Goal: Task Accomplishment & Management: Complete application form

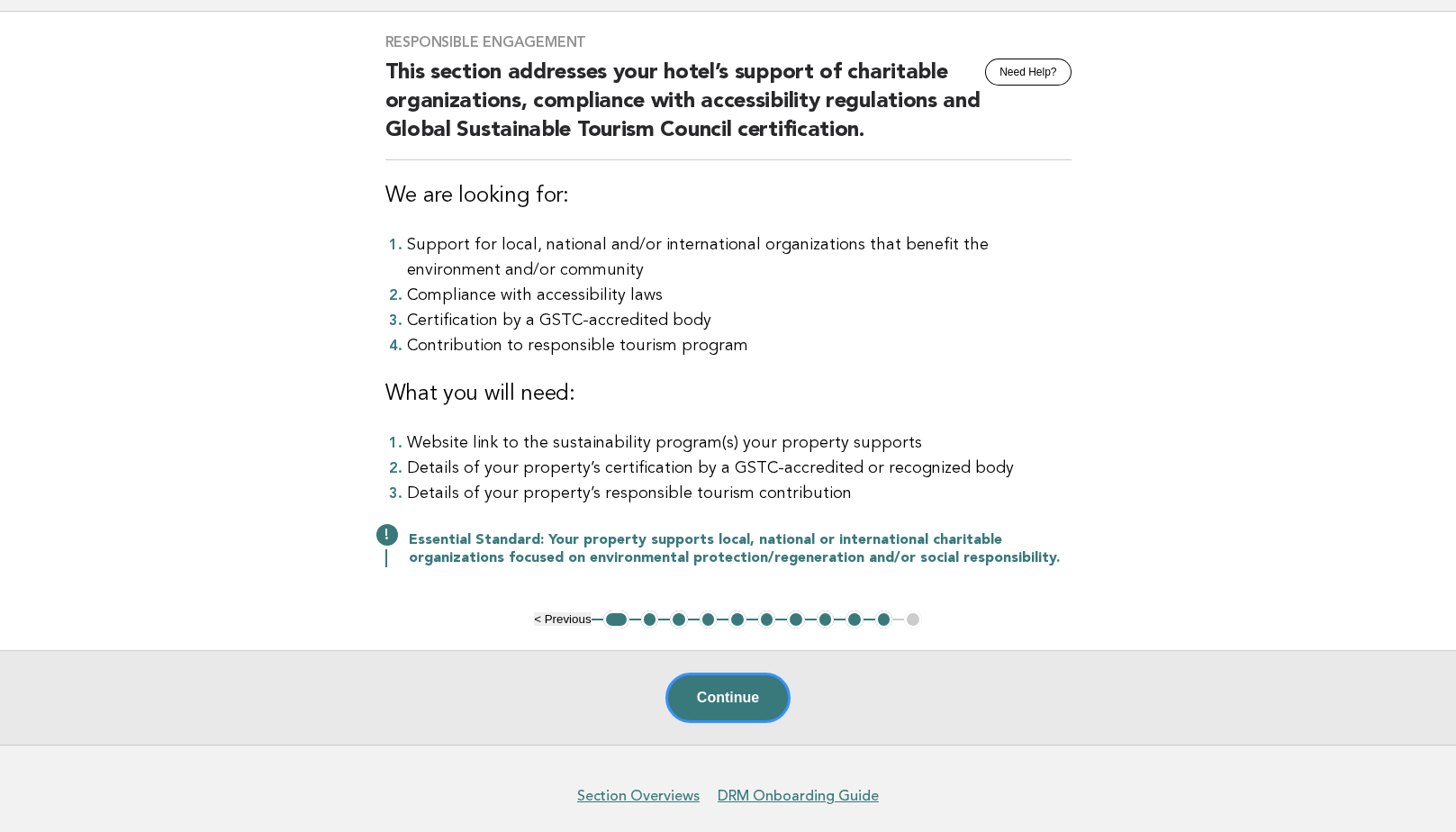
scroll to position [90, 0]
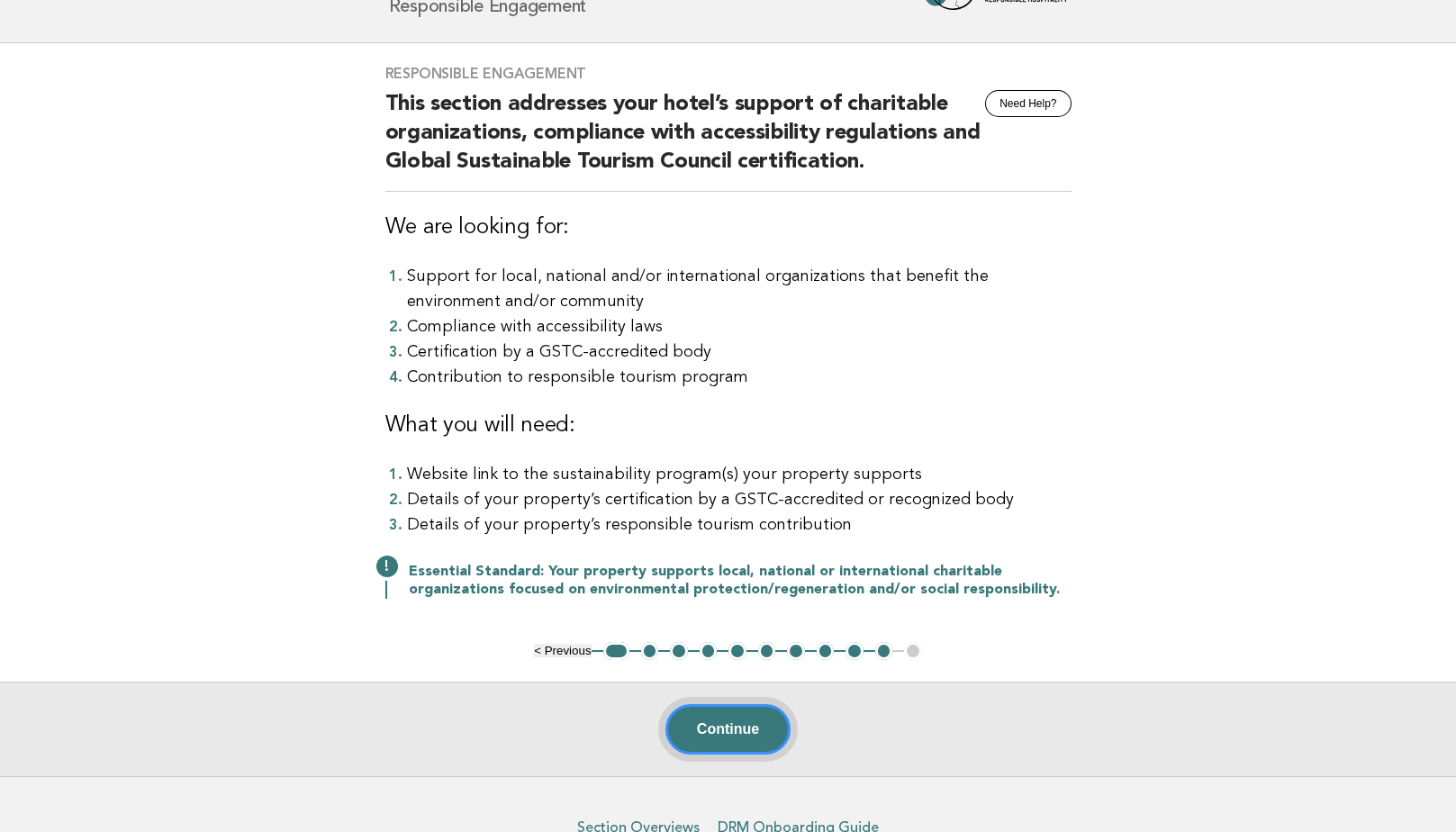
click at [735, 715] on button "Continue" at bounding box center [728, 729] width 125 height 51
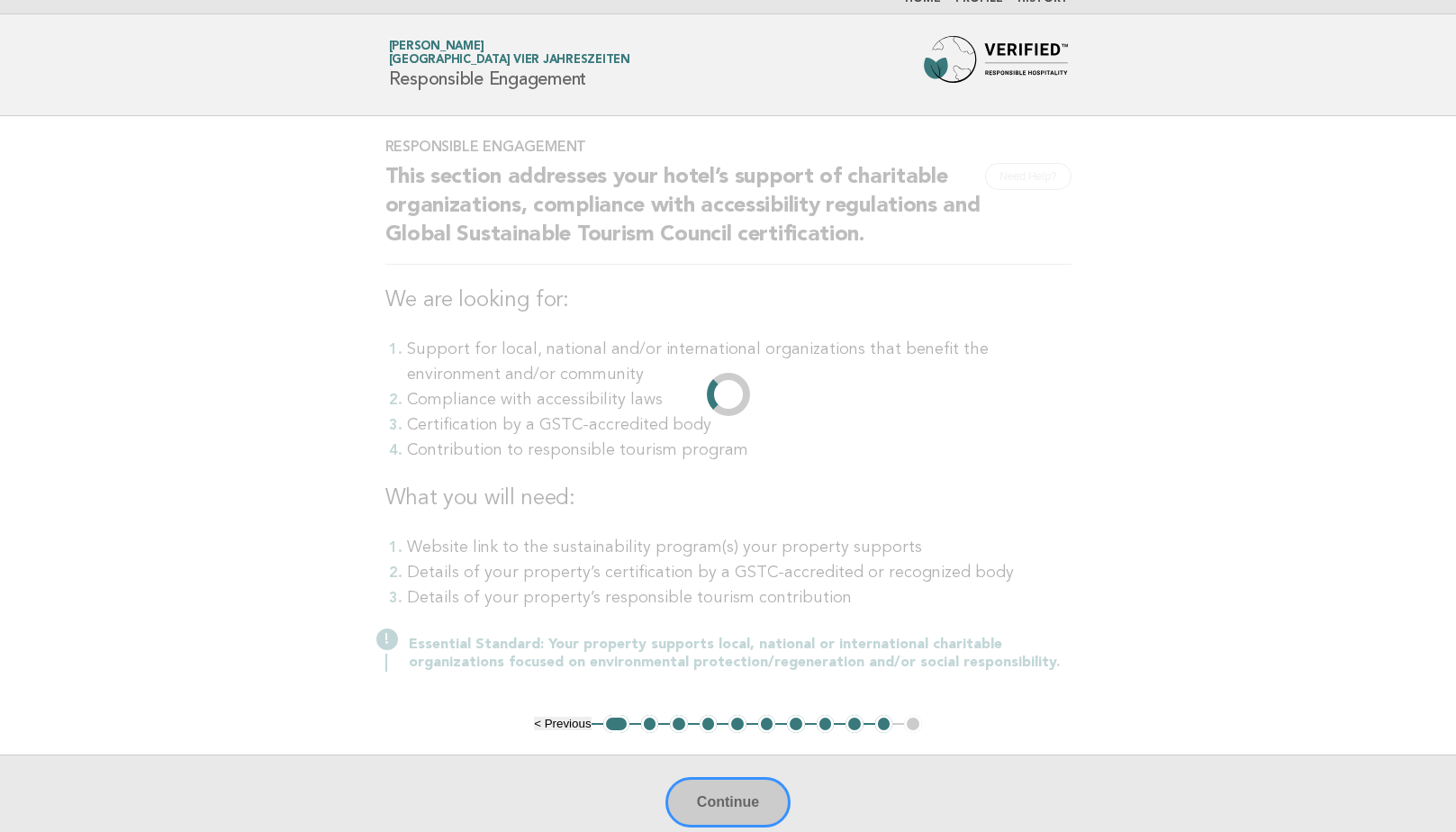
scroll to position [0, 0]
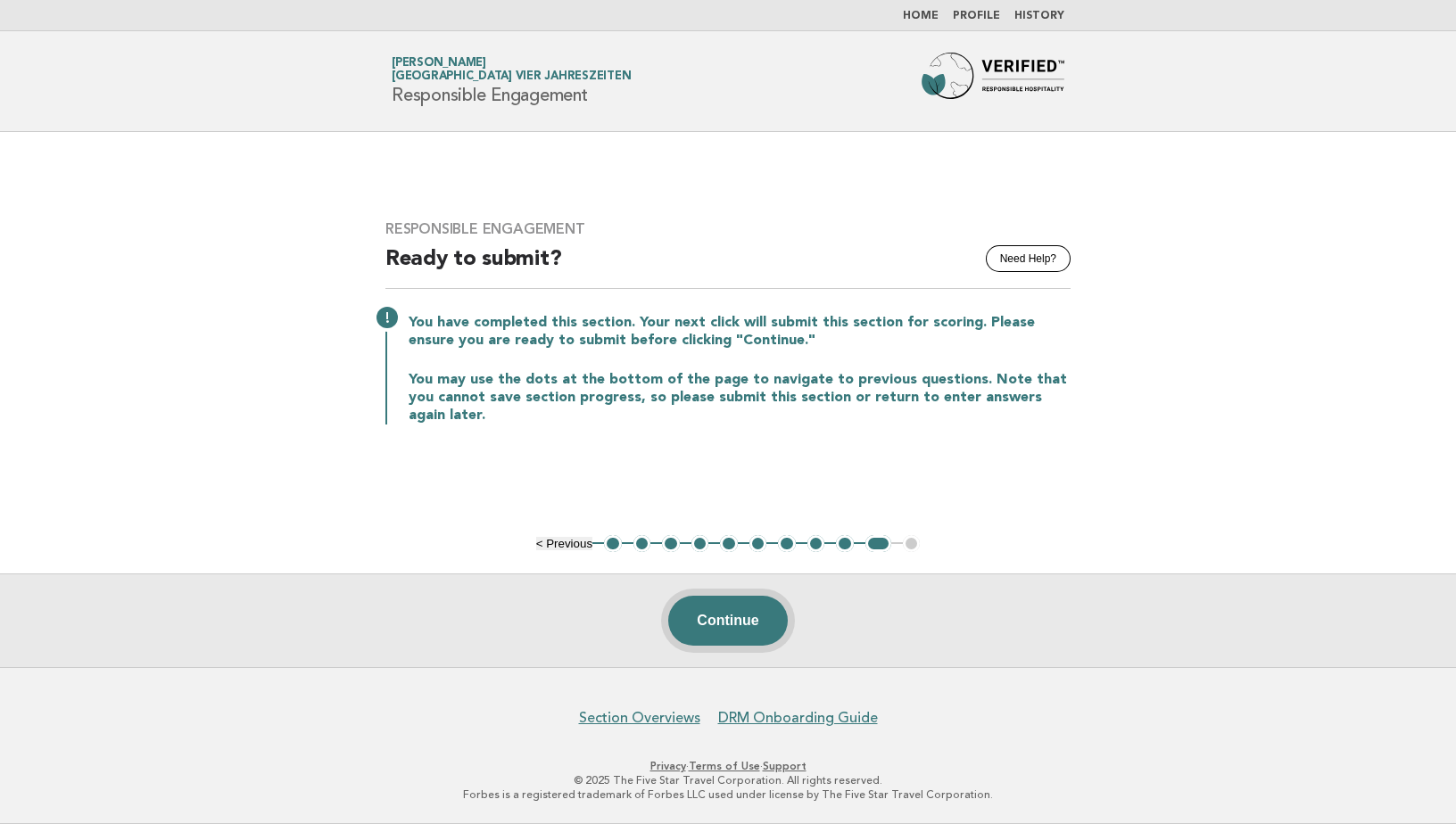
click at [713, 619] on button "Continue" at bounding box center [727, 621] width 118 height 50
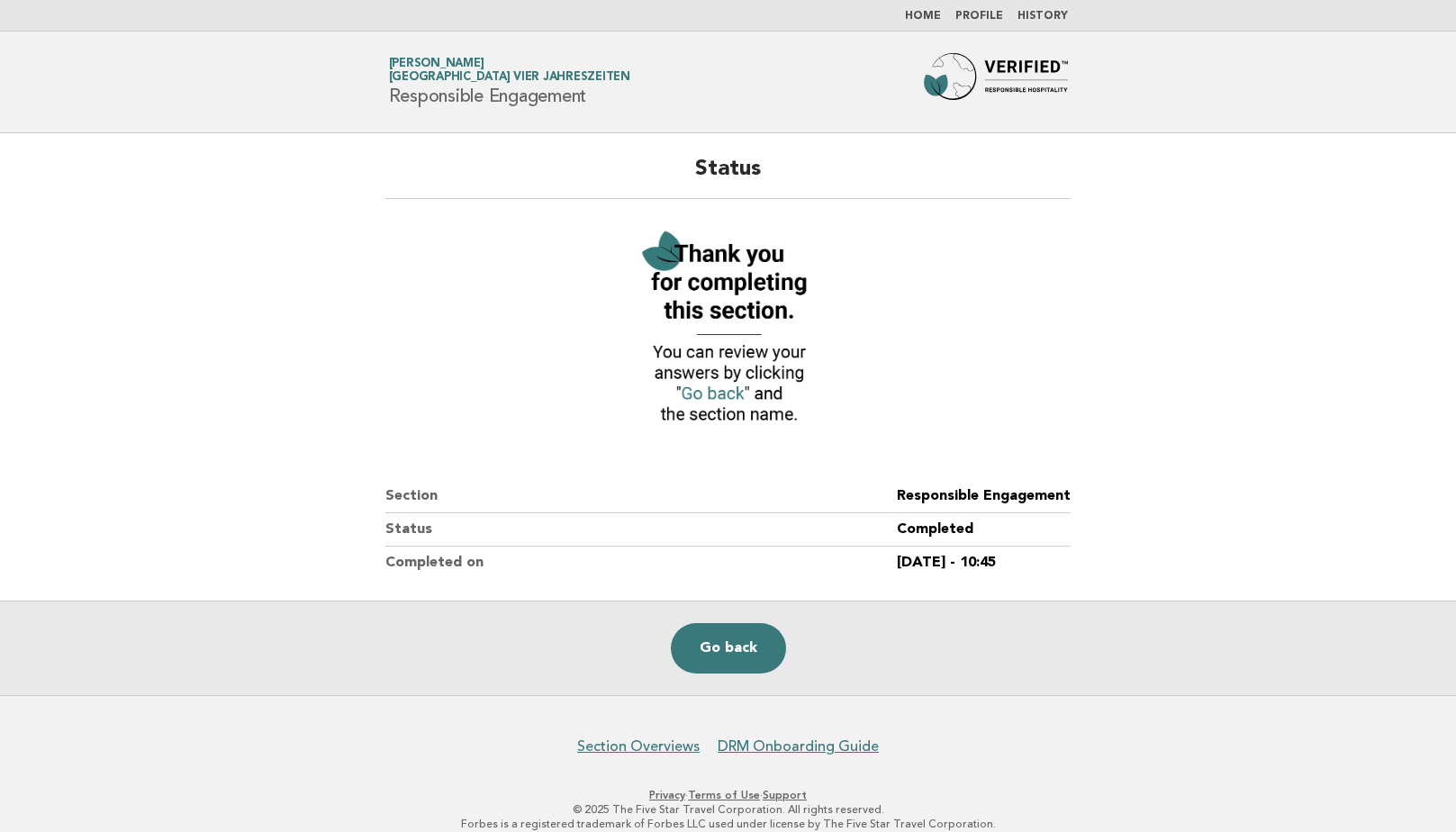
scroll to position [21, 0]
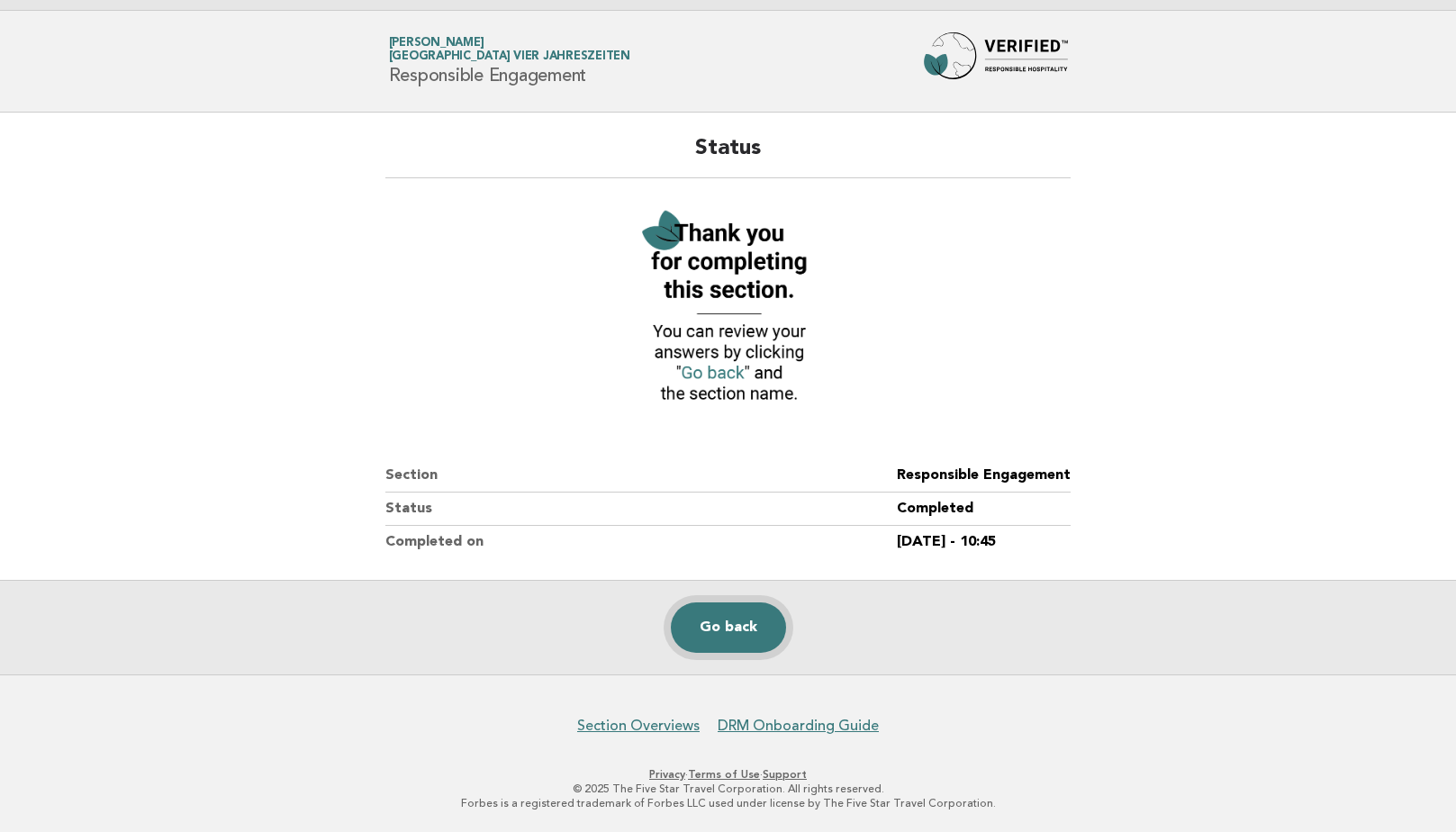
click at [716, 626] on link "Go back" at bounding box center [728, 628] width 116 height 51
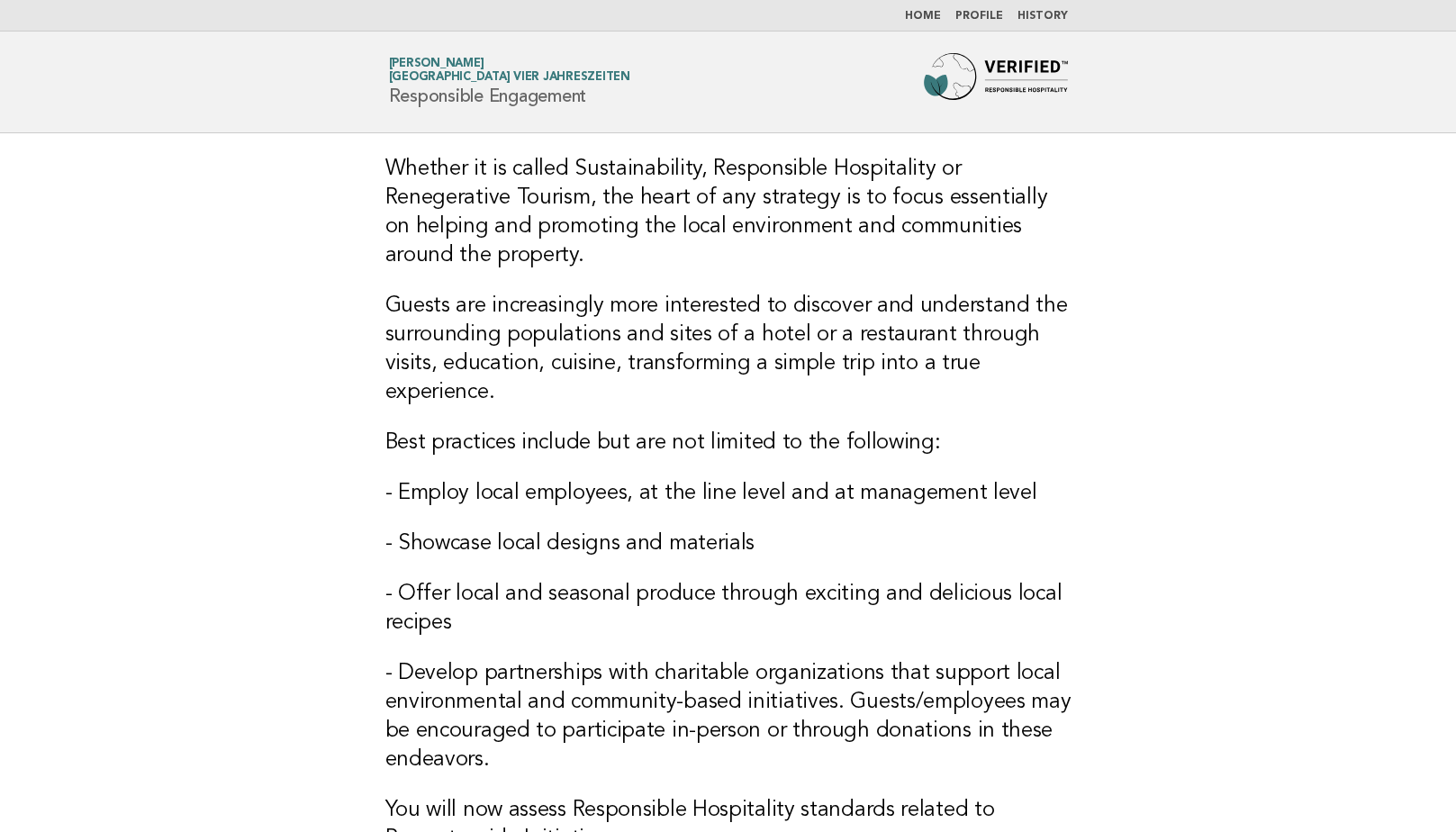
scroll to position [281, 0]
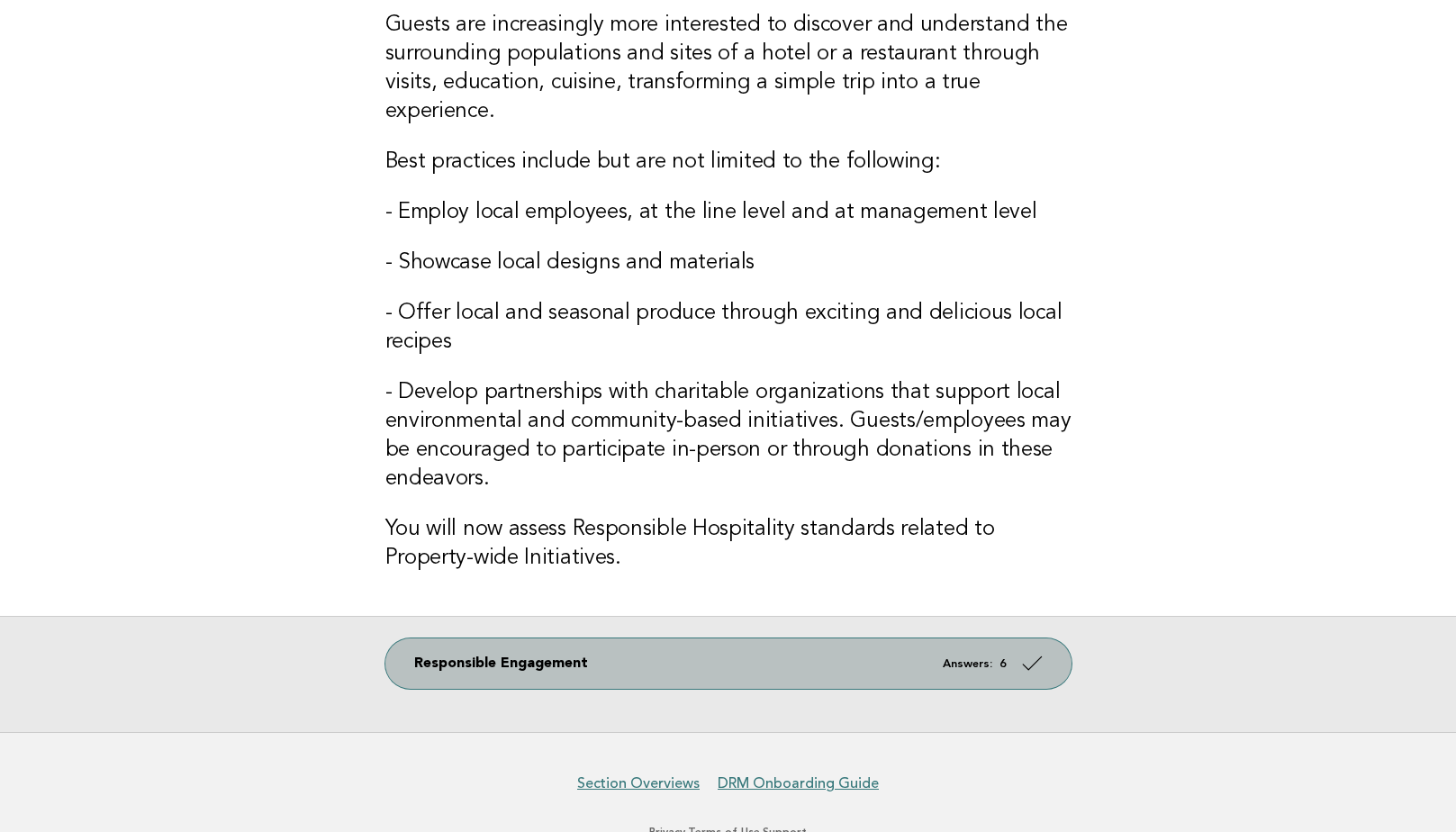
click at [960, 639] on link "Responsible Engagement Answers: 6" at bounding box center [728, 664] width 686 height 51
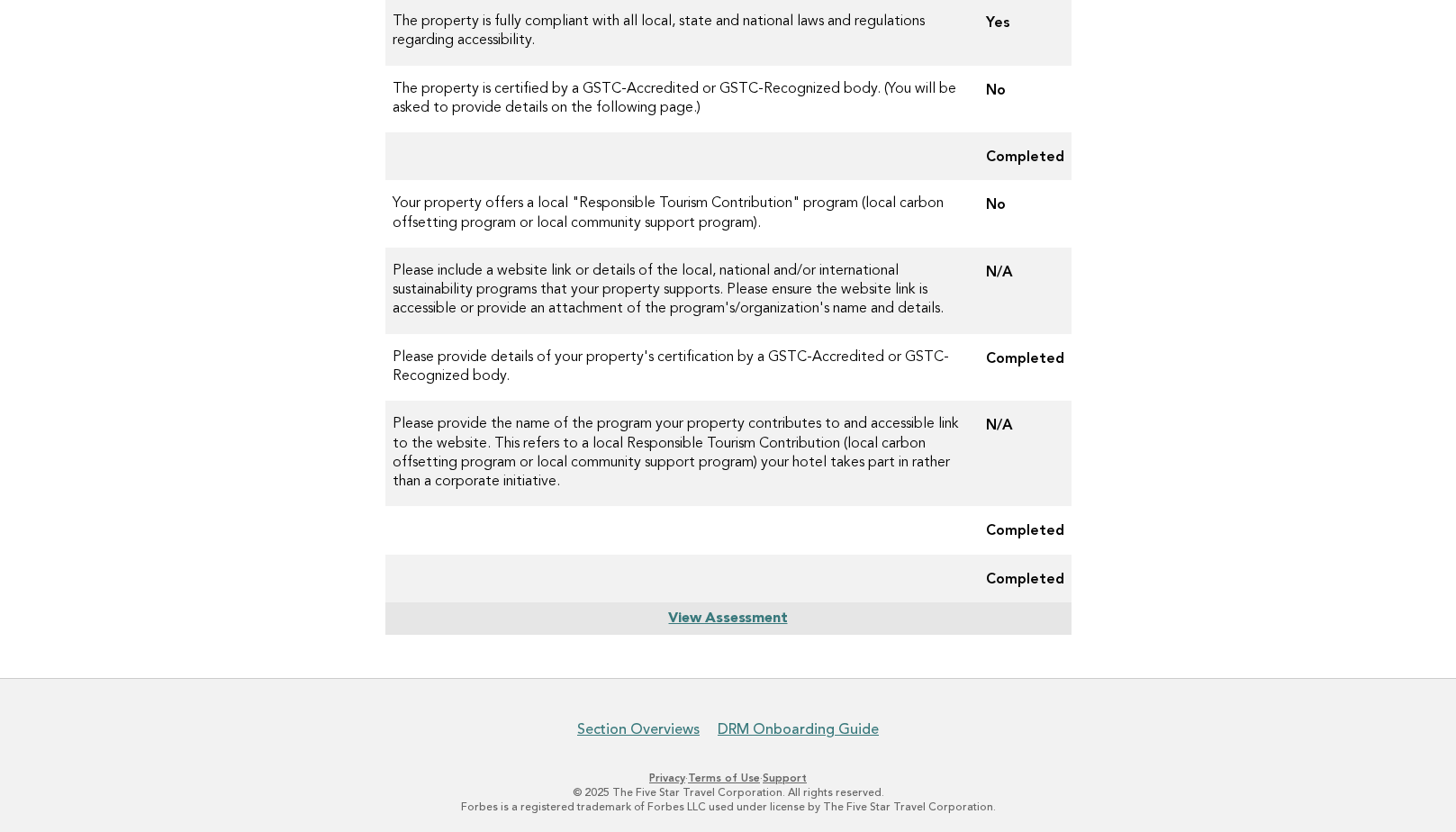
scroll to position [386, 0]
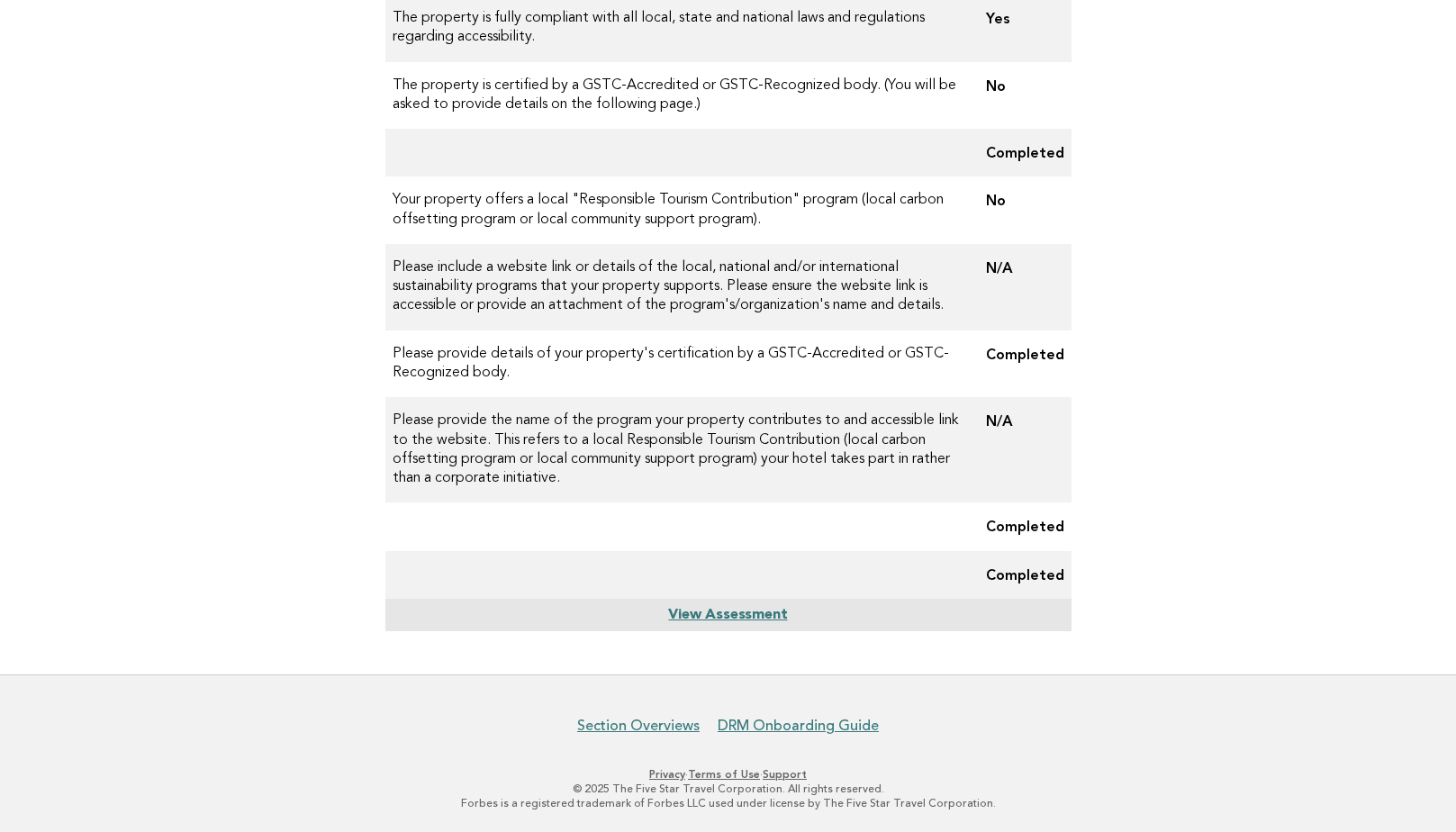
click at [724, 621] on link "View Assessment" at bounding box center [728, 615] width 118 height 14
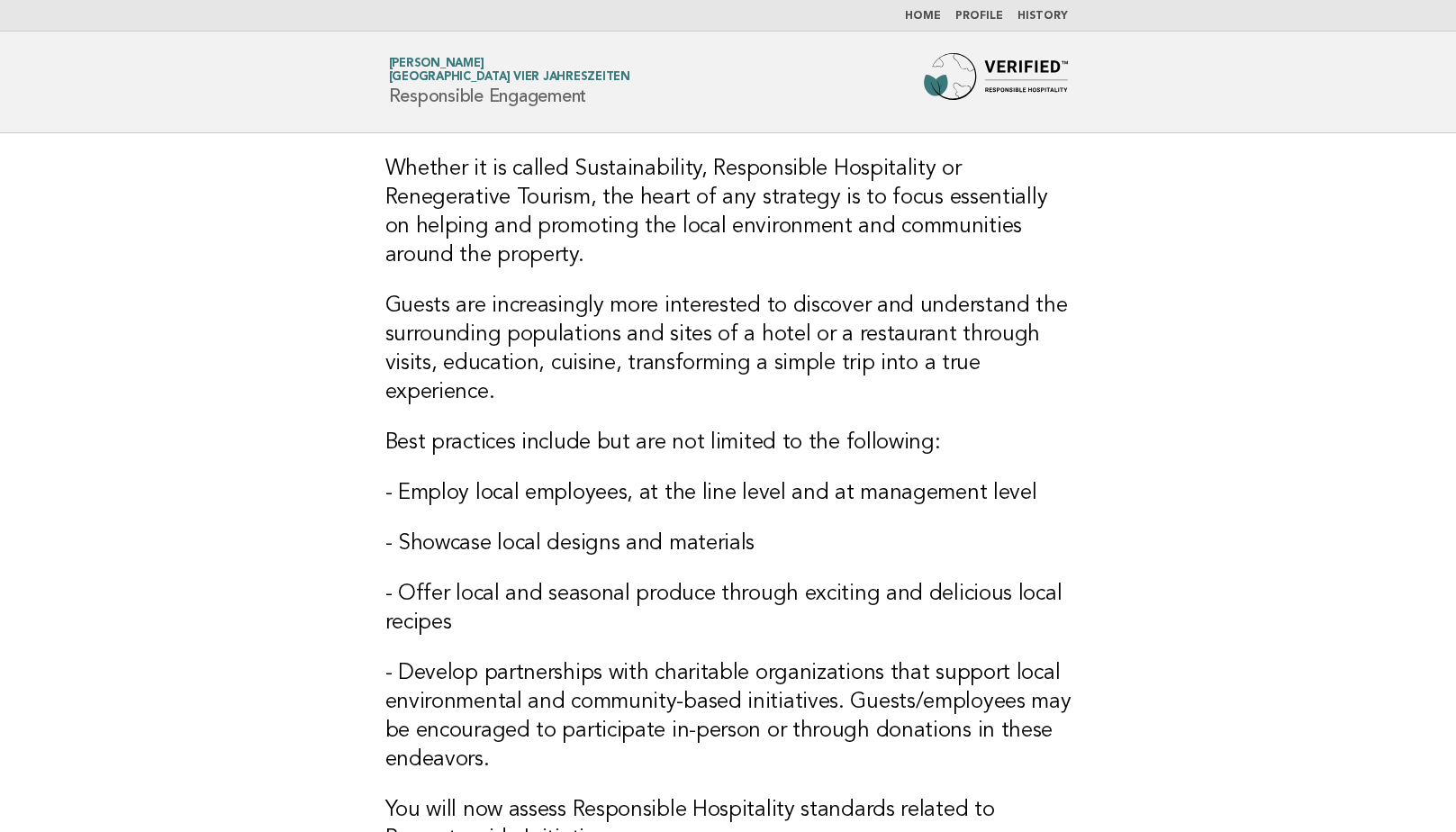
click at [1031, 72] on img at bounding box center [996, 82] width 144 height 57
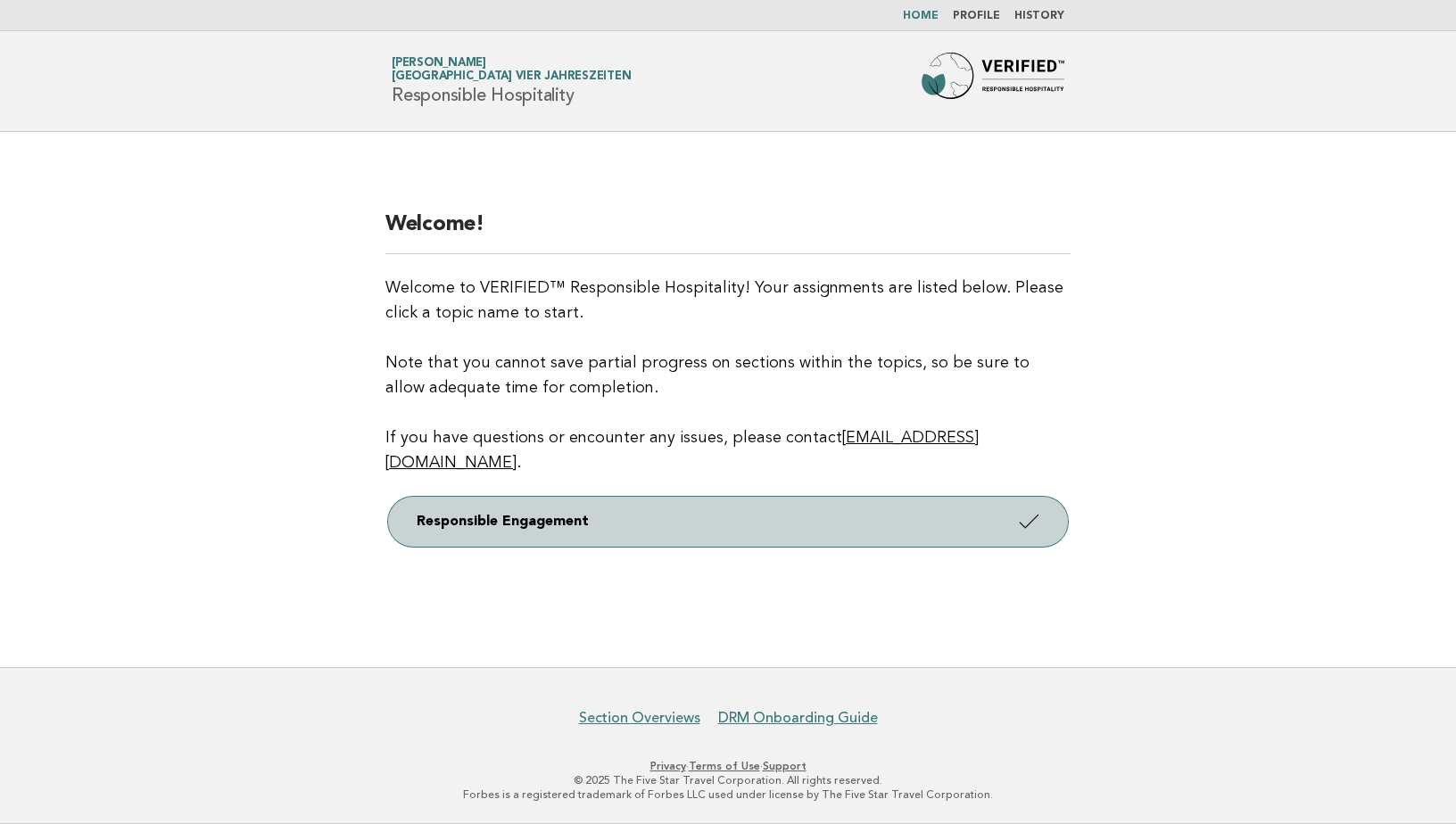
click at [680, 509] on link "Responsible Engagement" at bounding box center [728, 521] width 680 height 50
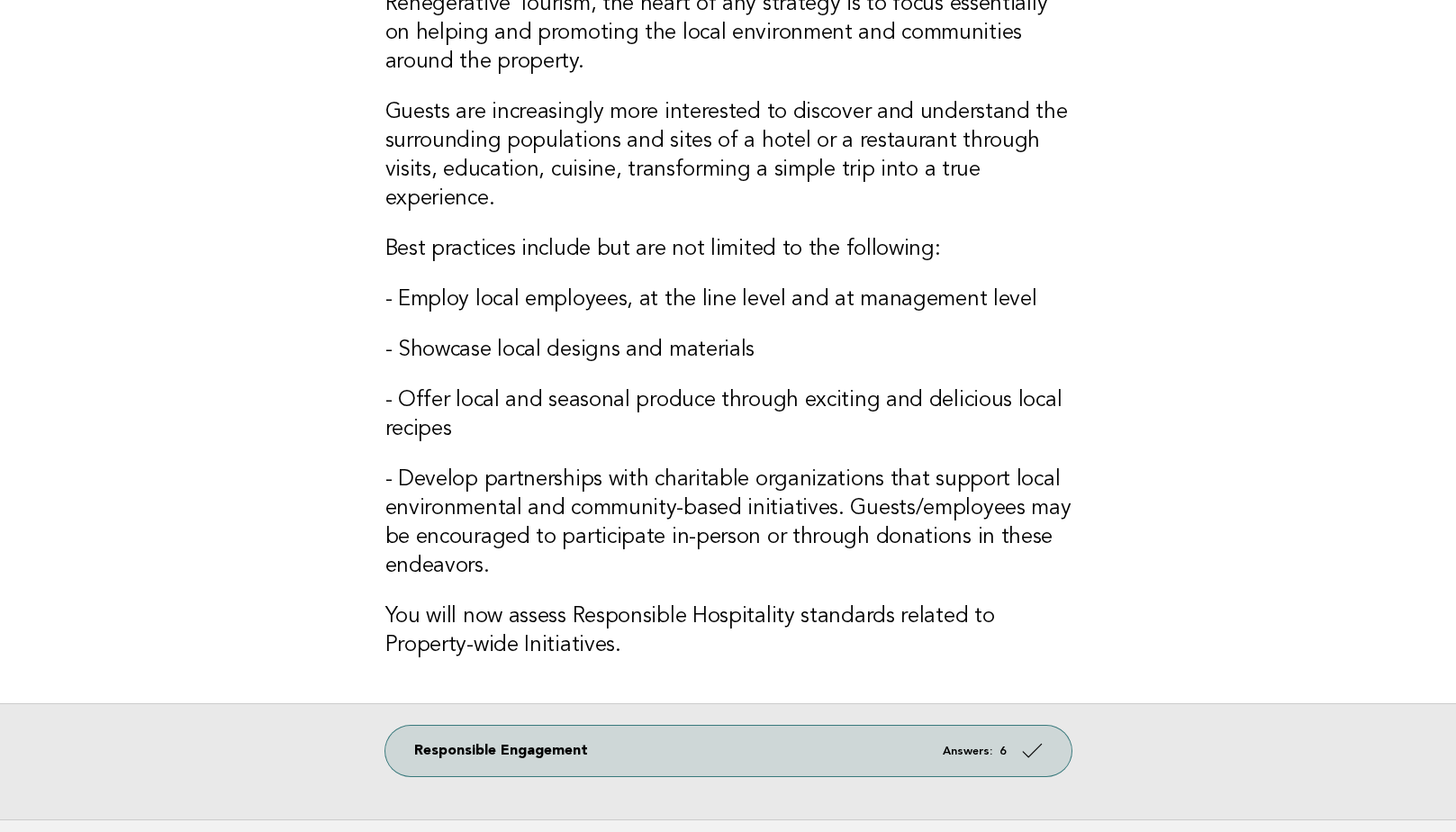
scroll to position [281, 0]
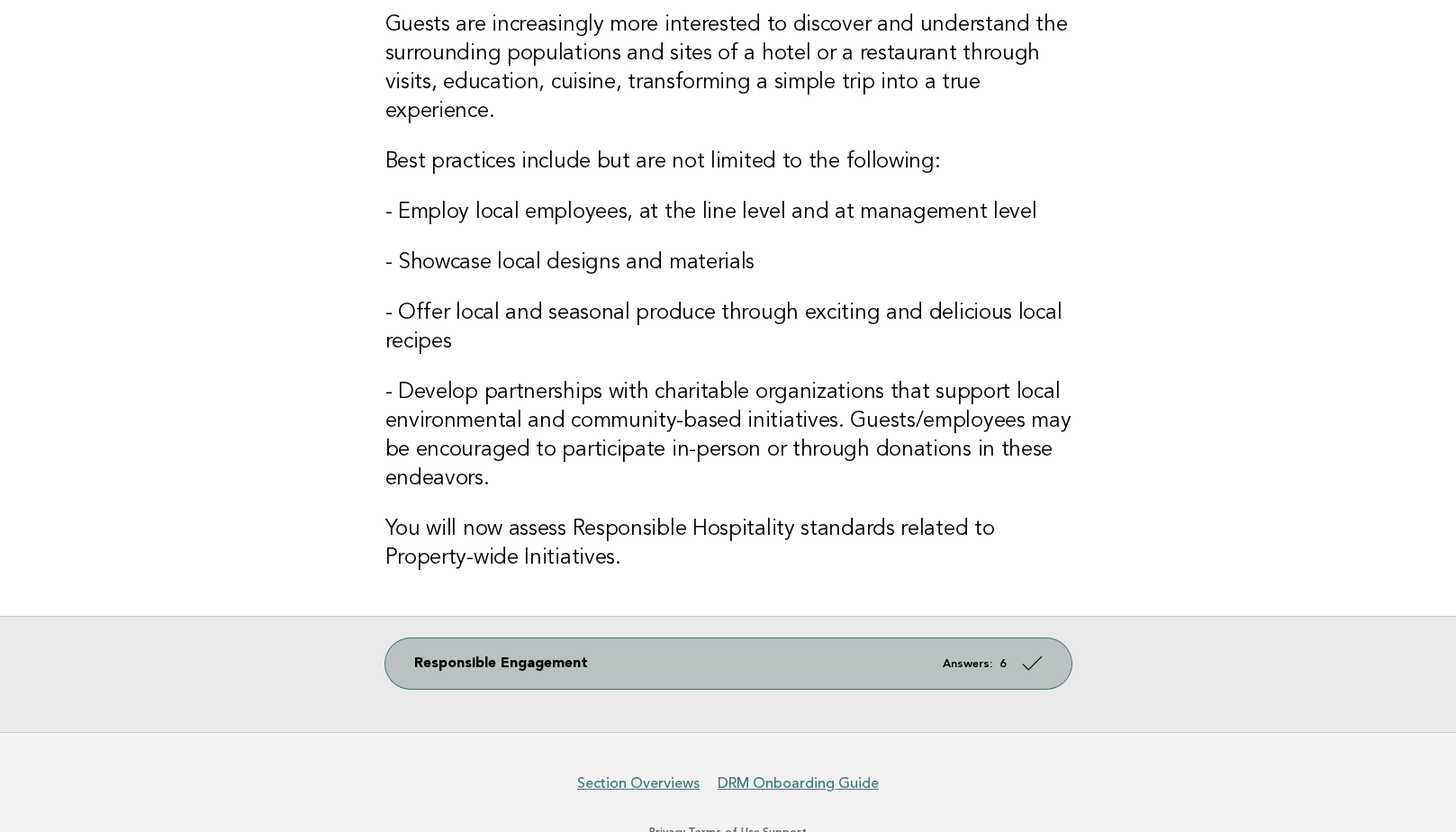
click at [559, 639] on link "Responsible Engagement Answers: 6" at bounding box center [728, 664] width 686 height 51
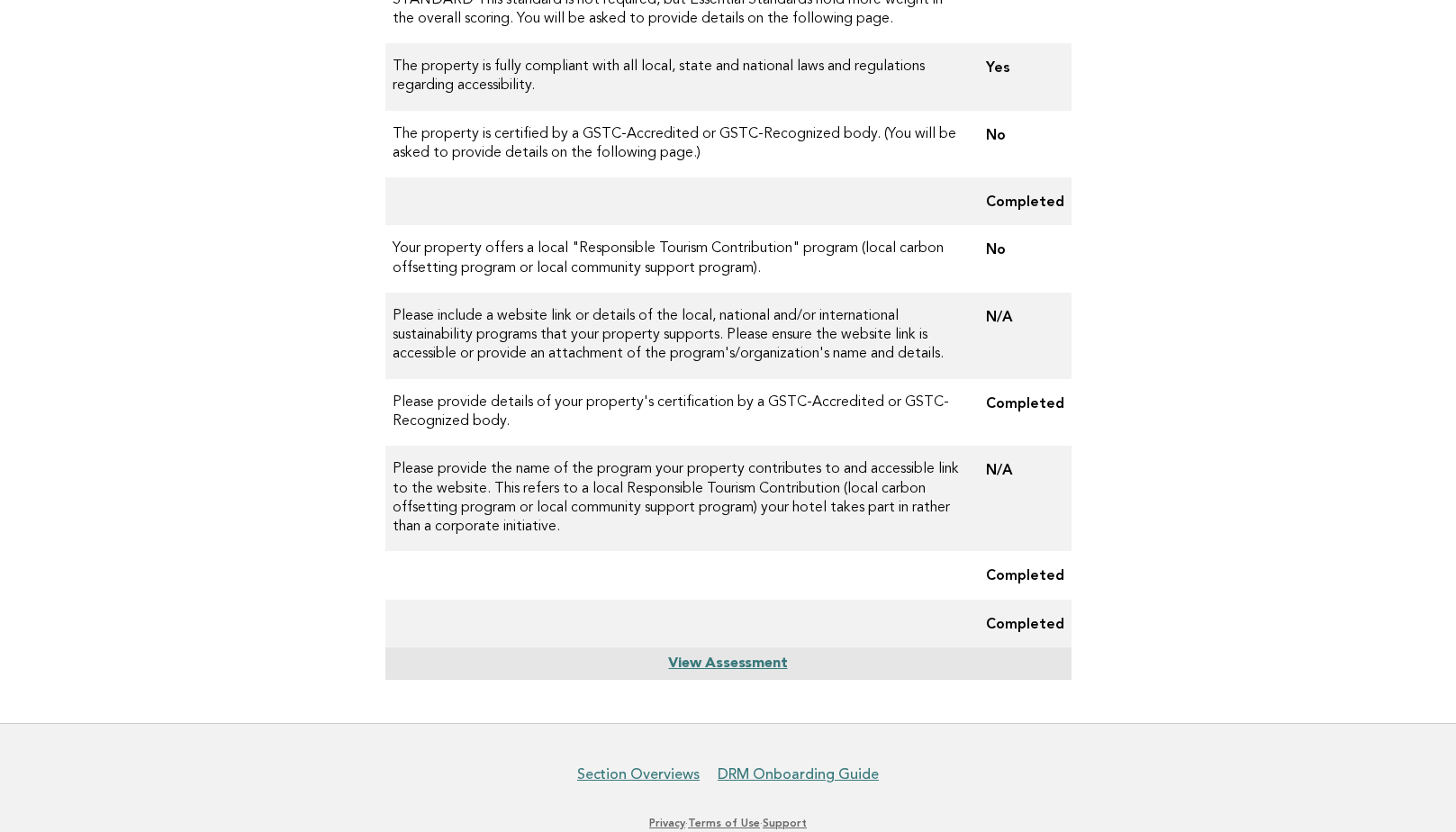
scroll to position [360, 0]
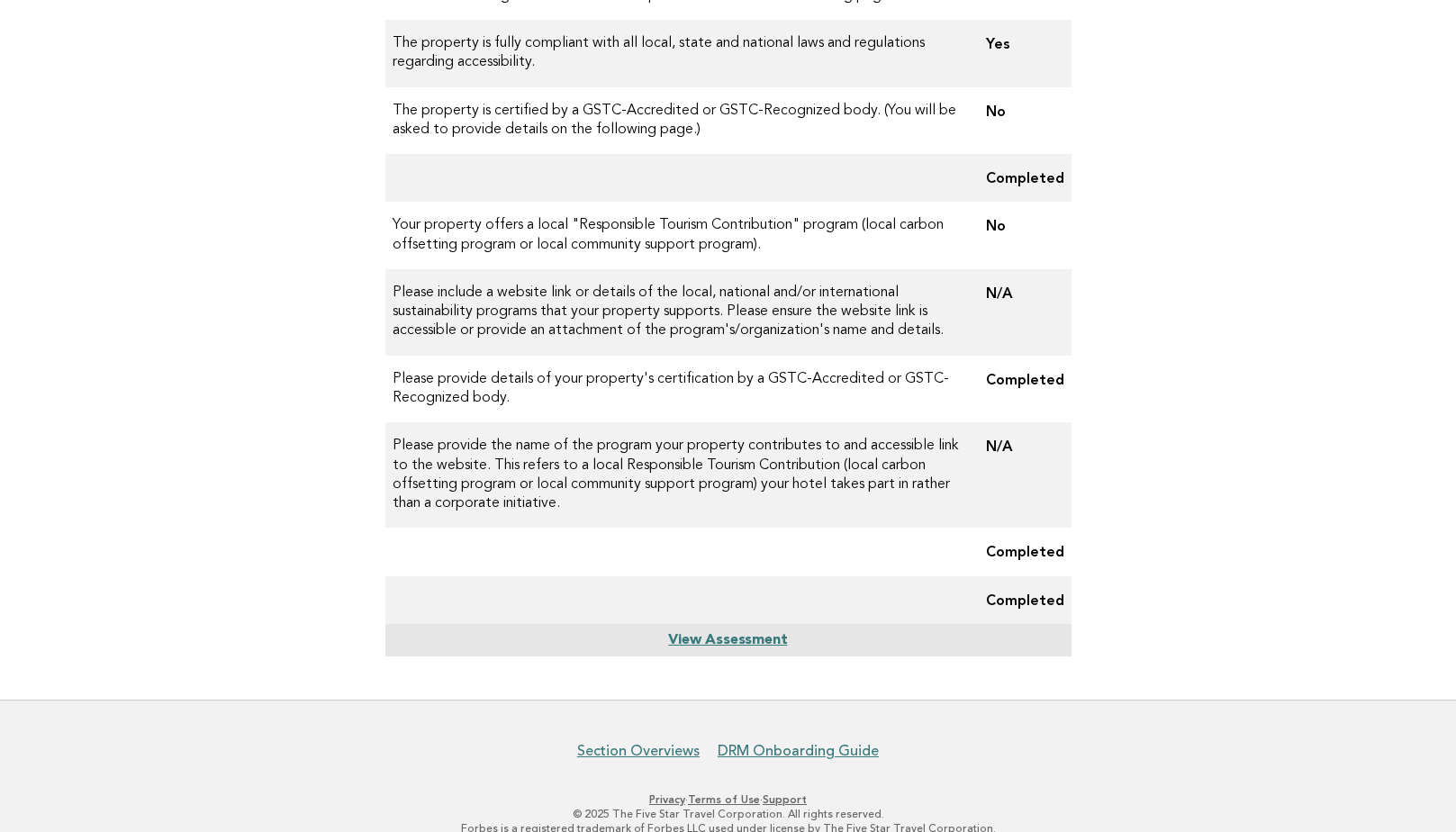
click at [778, 643] on link "View Assessment" at bounding box center [728, 640] width 118 height 14
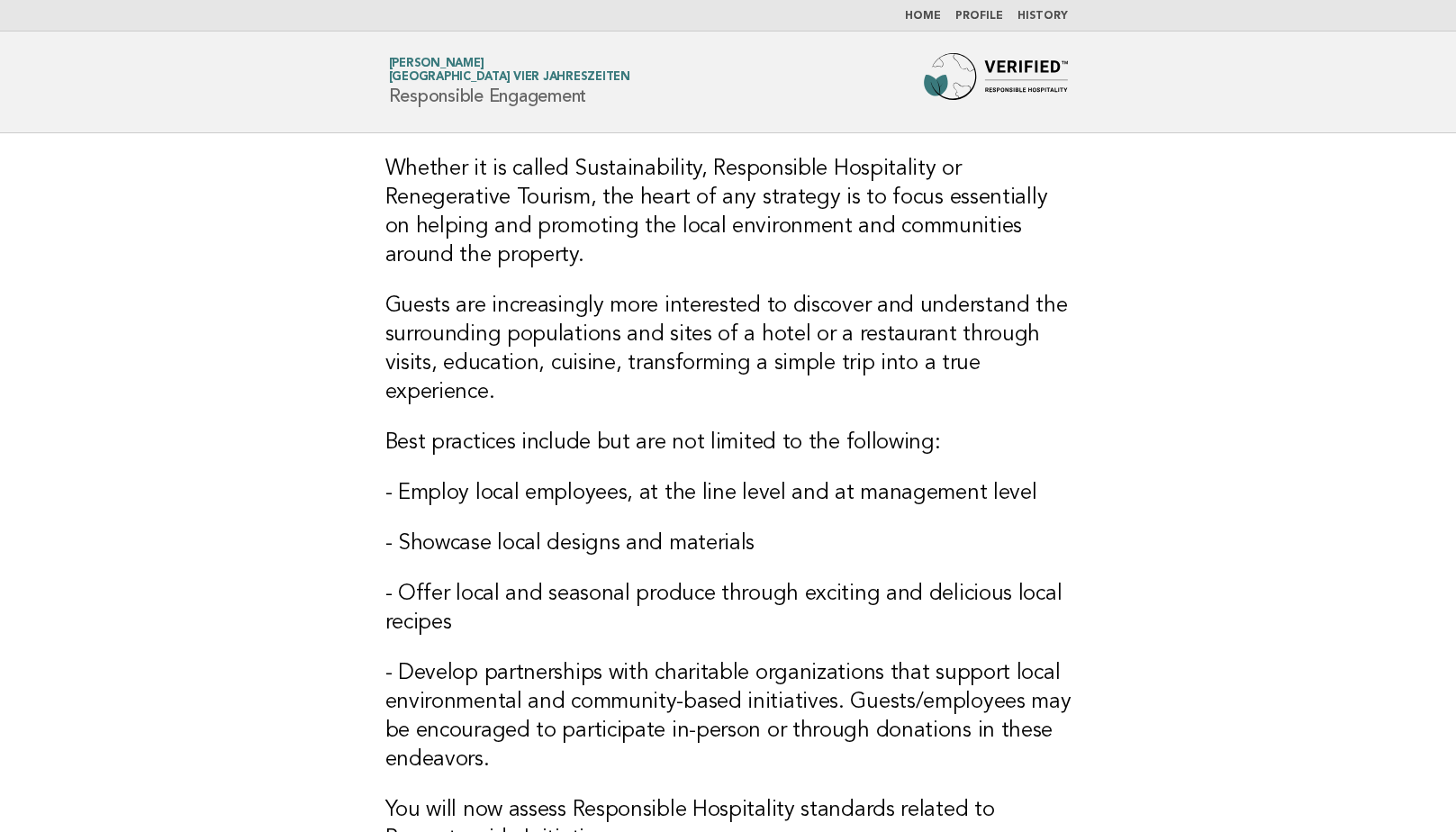
click at [925, 18] on link "Home" at bounding box center [923, 15] width 36 height 11
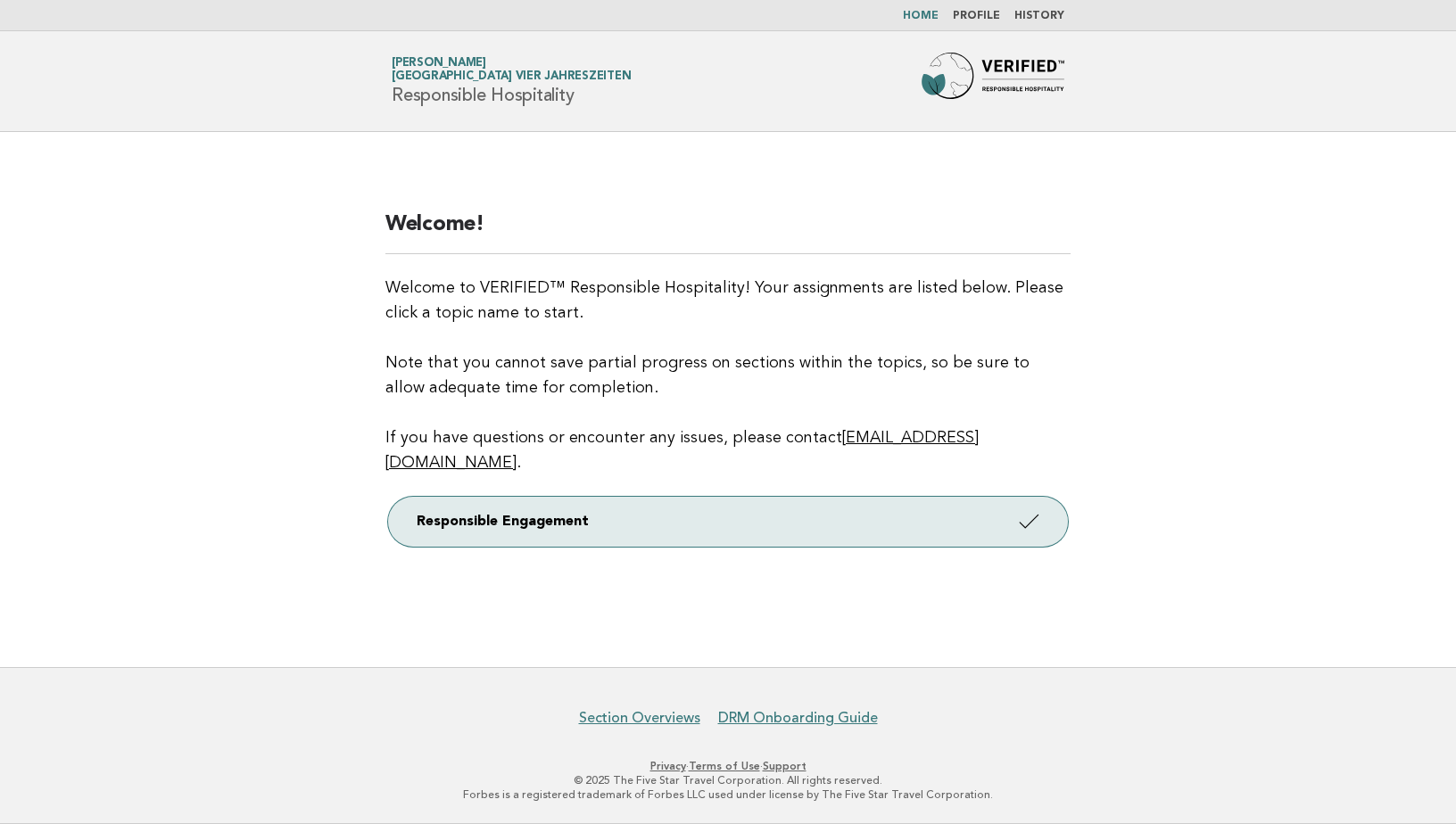
click at [1044, 8] on nav "Home Profile History" at bounding box center [728, 15] width 1456 height 31
click at [1044, 15] on link "History" at bounding box center [1039, 15] width 50 height 10
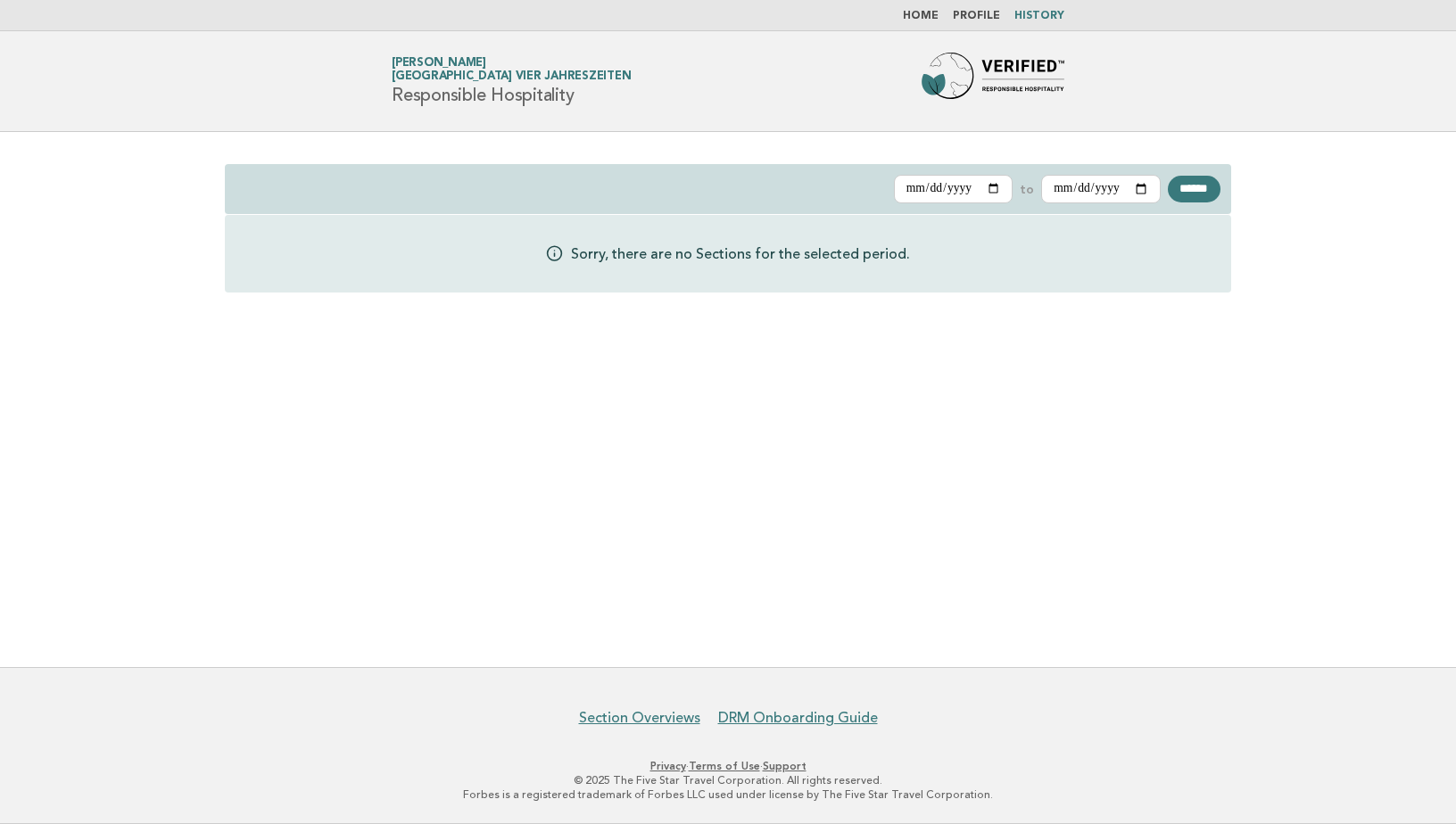
click at [985, 17] on link "Profile" at bounding box center [976, 15] width 47 height 10
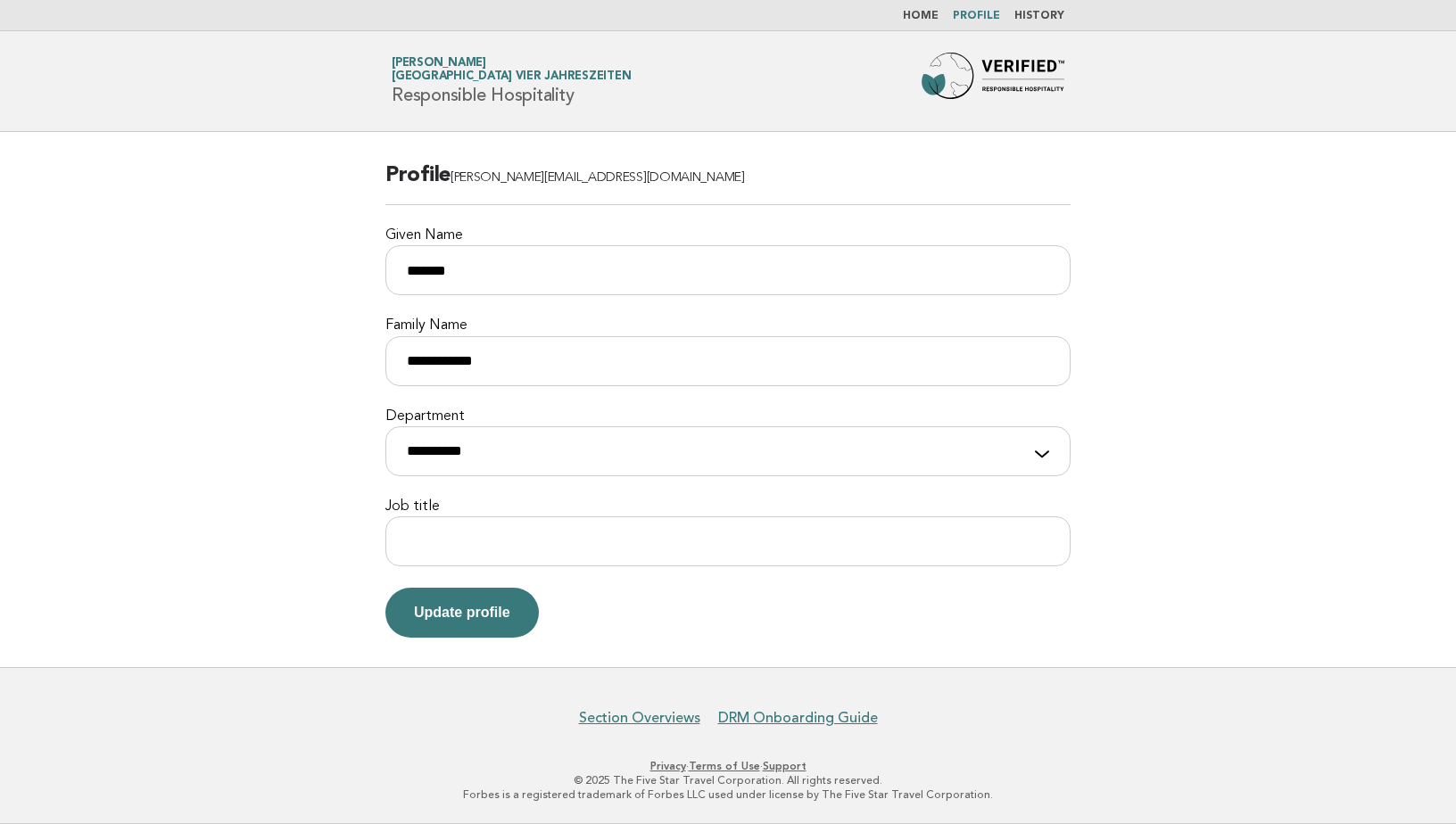
click at [935, 19] on link "Home" at bounding box center [921, 15] width 36 height 10
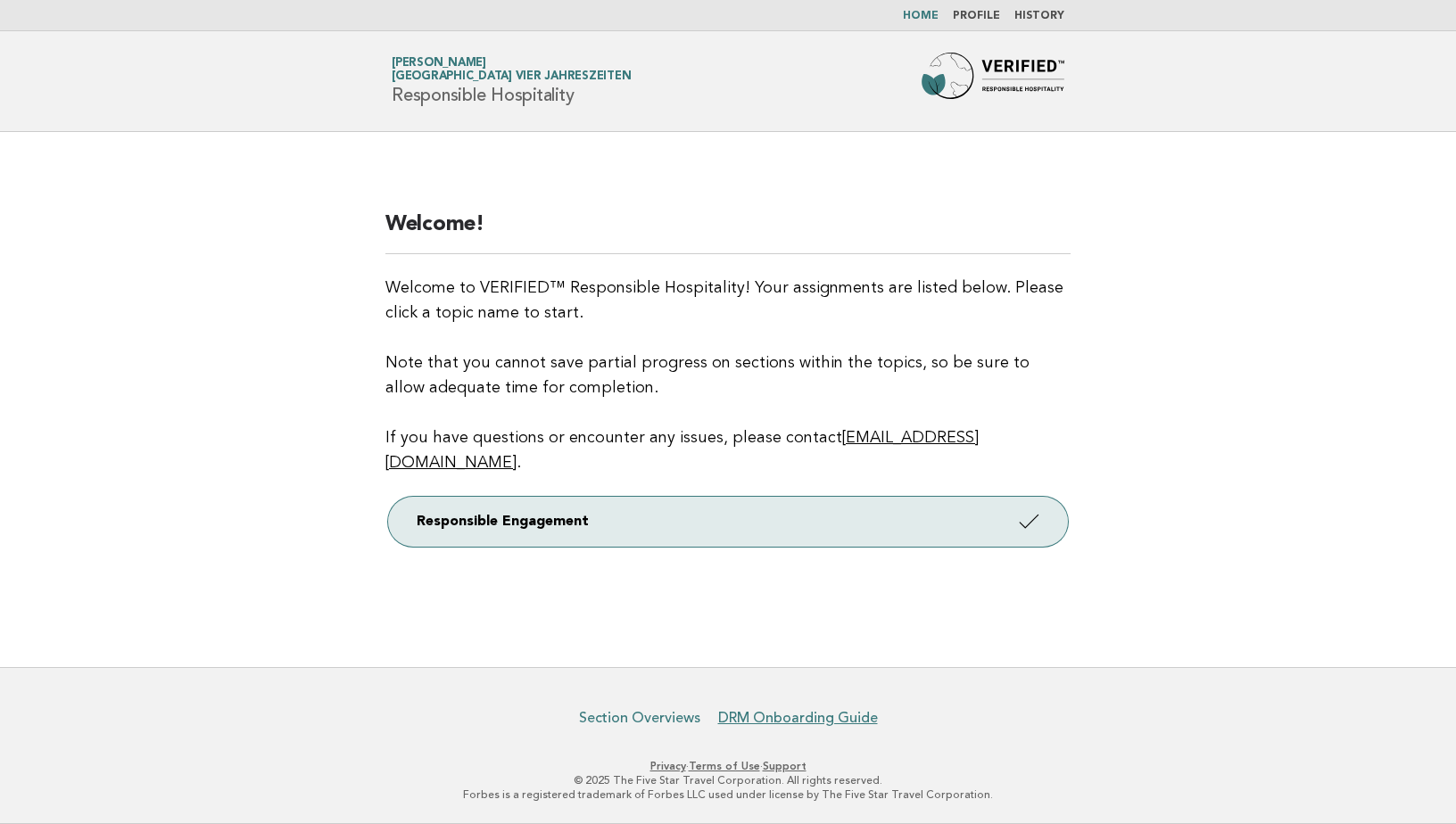
click at [615, 719] on link "Section Overviews" at bounding box center [640, 718] width 121 height 18
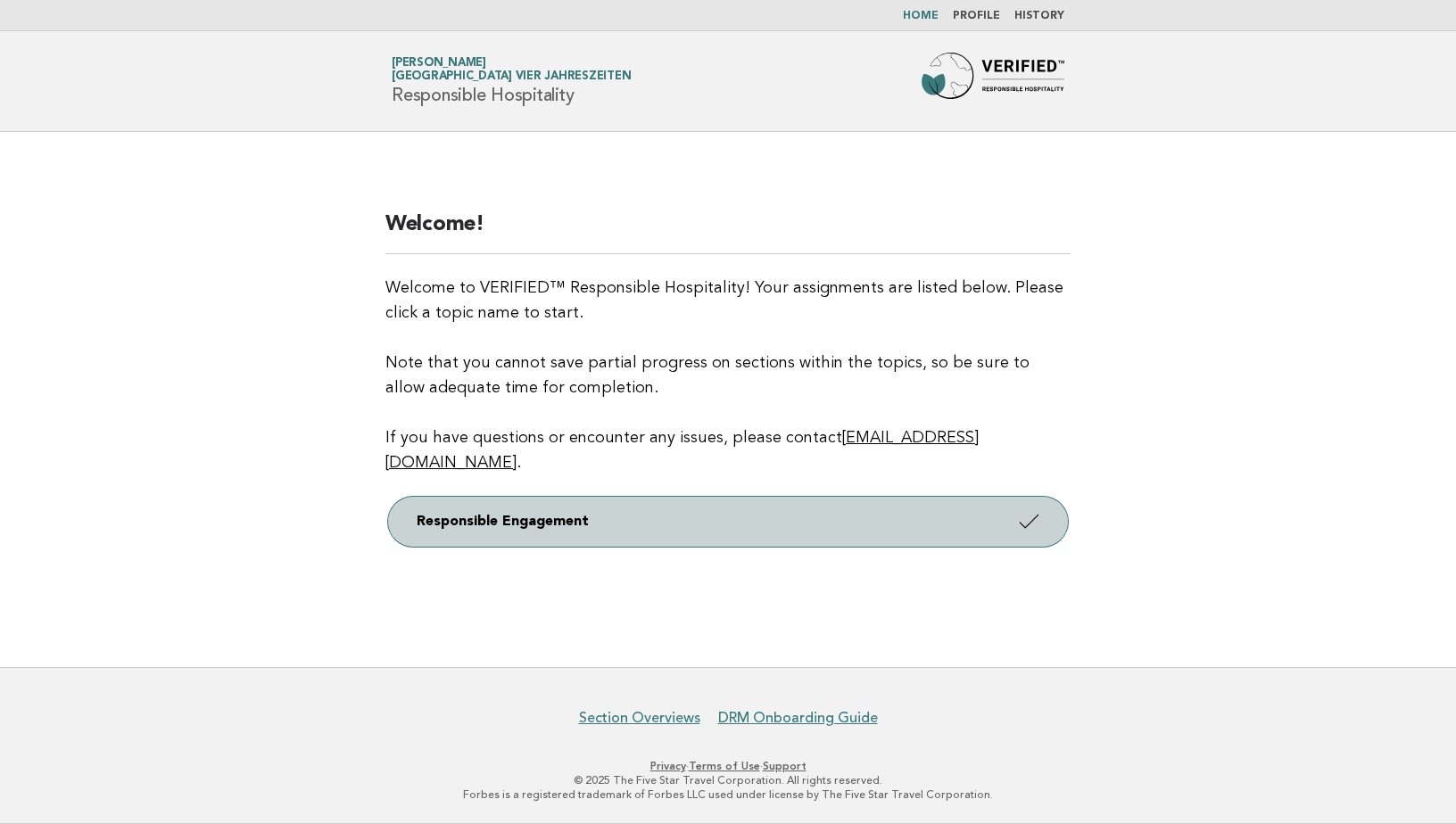
click at [803, 511] on link "Responsible Engagement" at bounding box center [728, 521] width 680 height 50
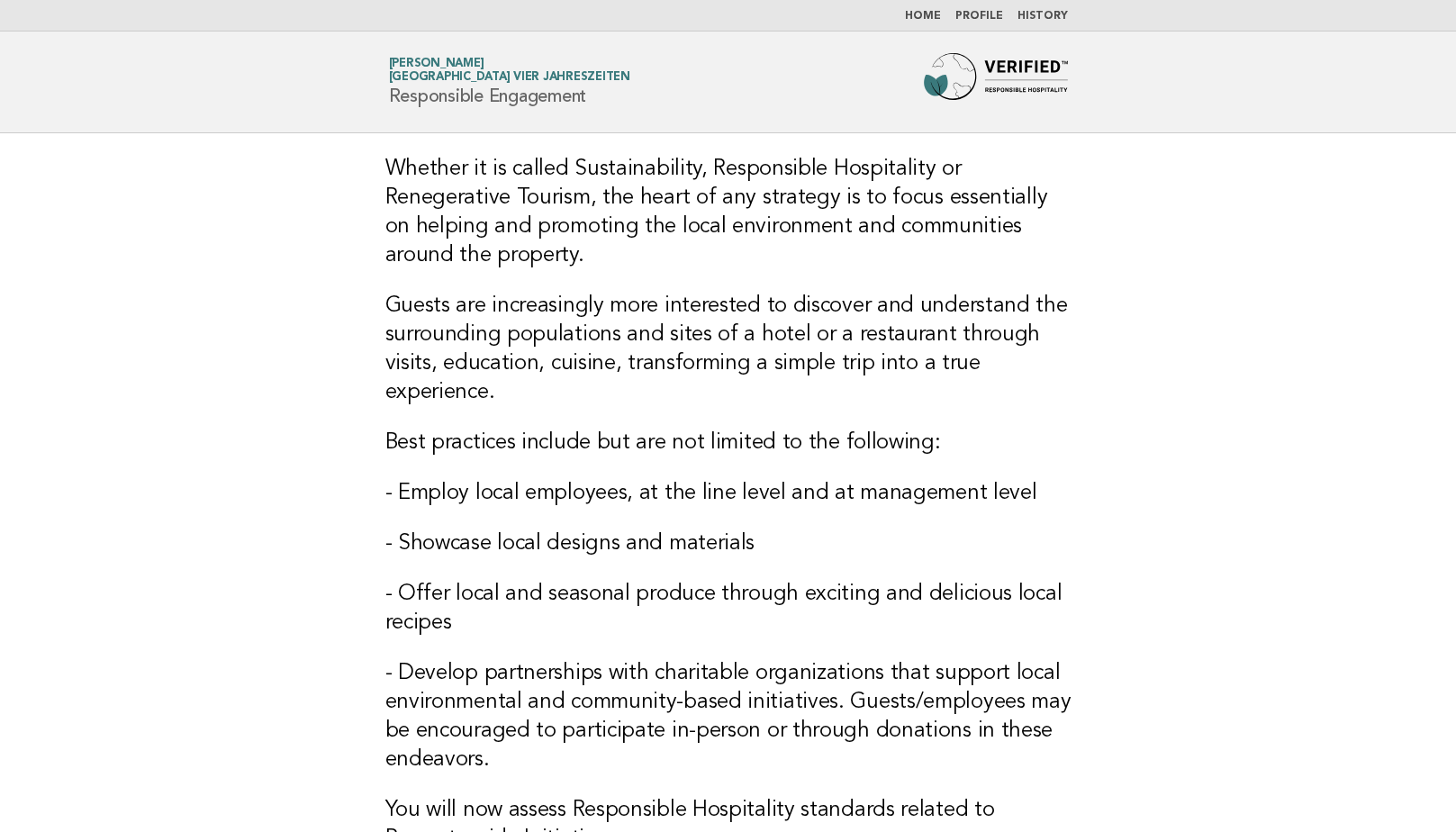
scroll to position [281, 0]
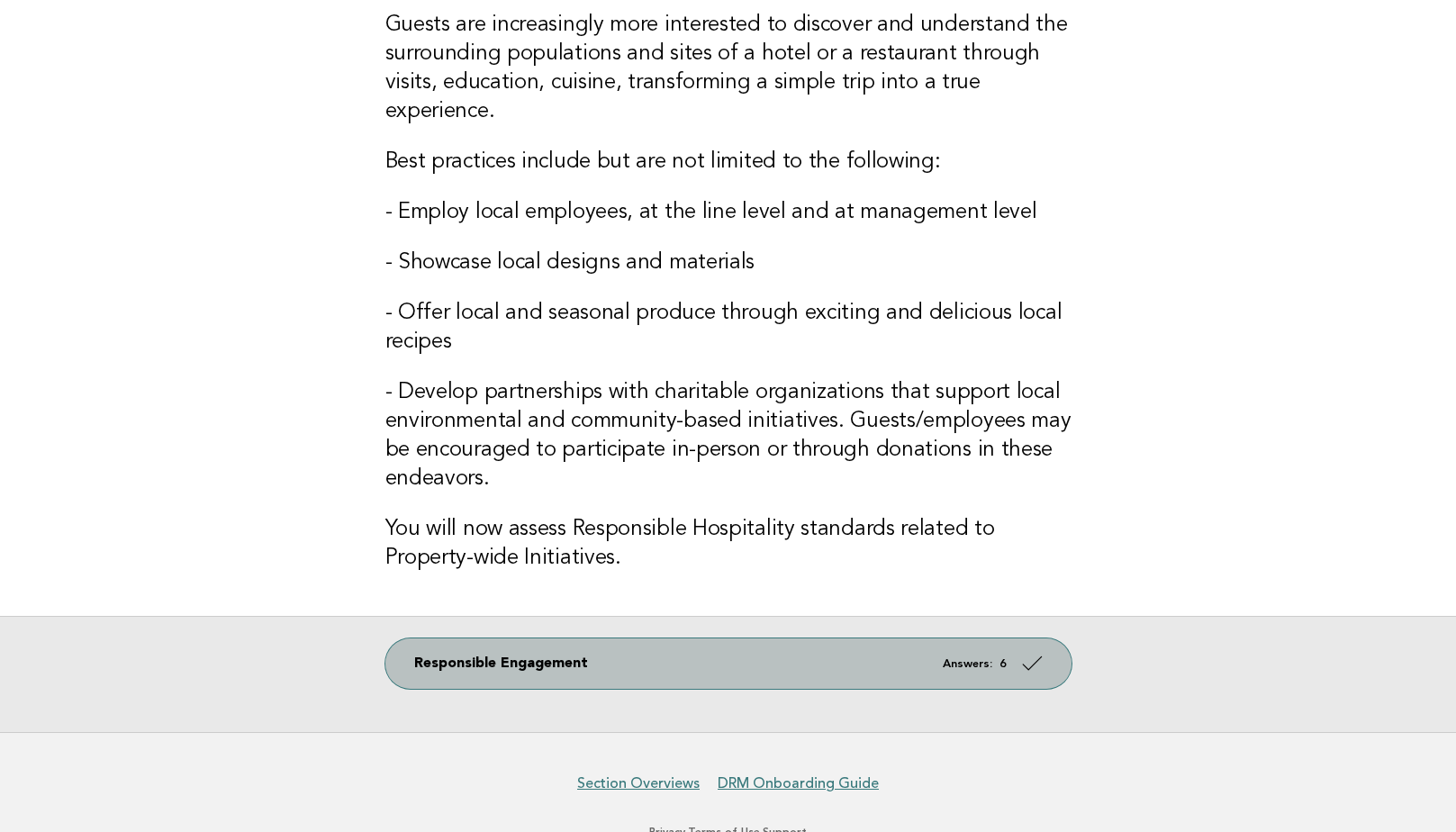
click at [508, 639] on link "Responsible Engagement Answers: 6" at bounding box center [728, 664] width 686 height 51
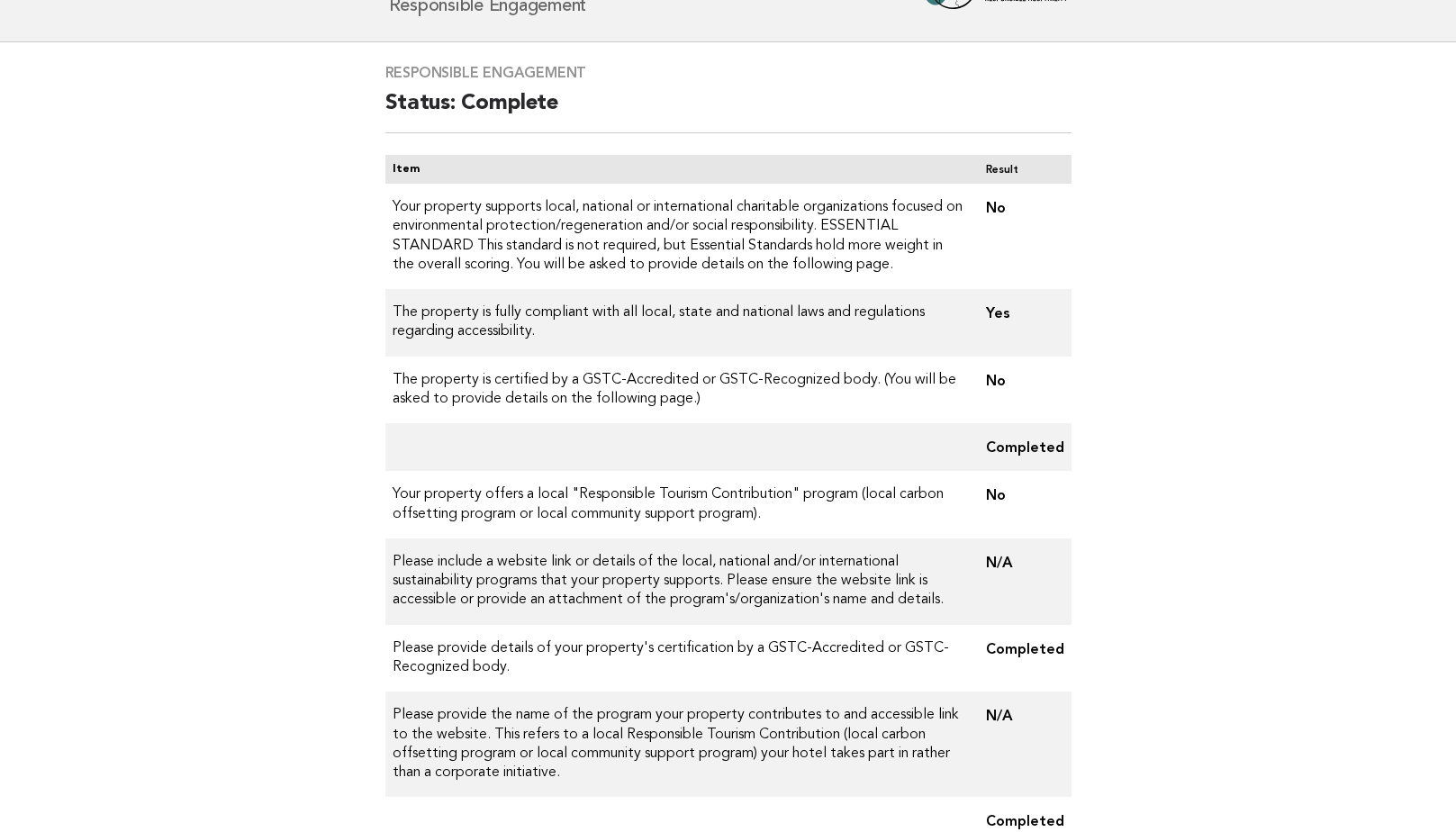
scroll to position [90, 0]
